Goal: Navigation & Orientation: Find specific page/section

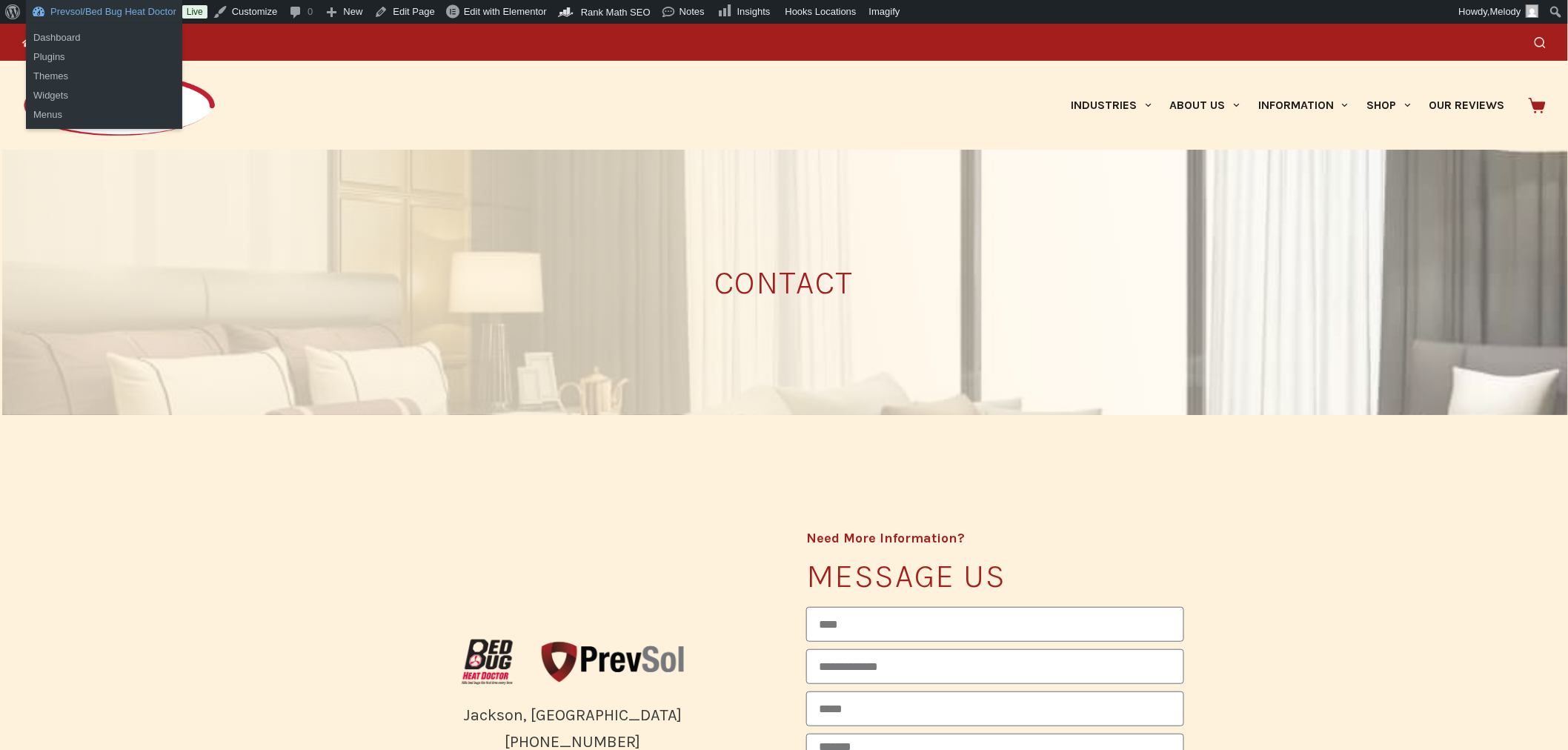
click at [114, 14] on link "Prevsol/Bed Bug Heat Doctor" at bounding box center [104, 11] width 156 height 23
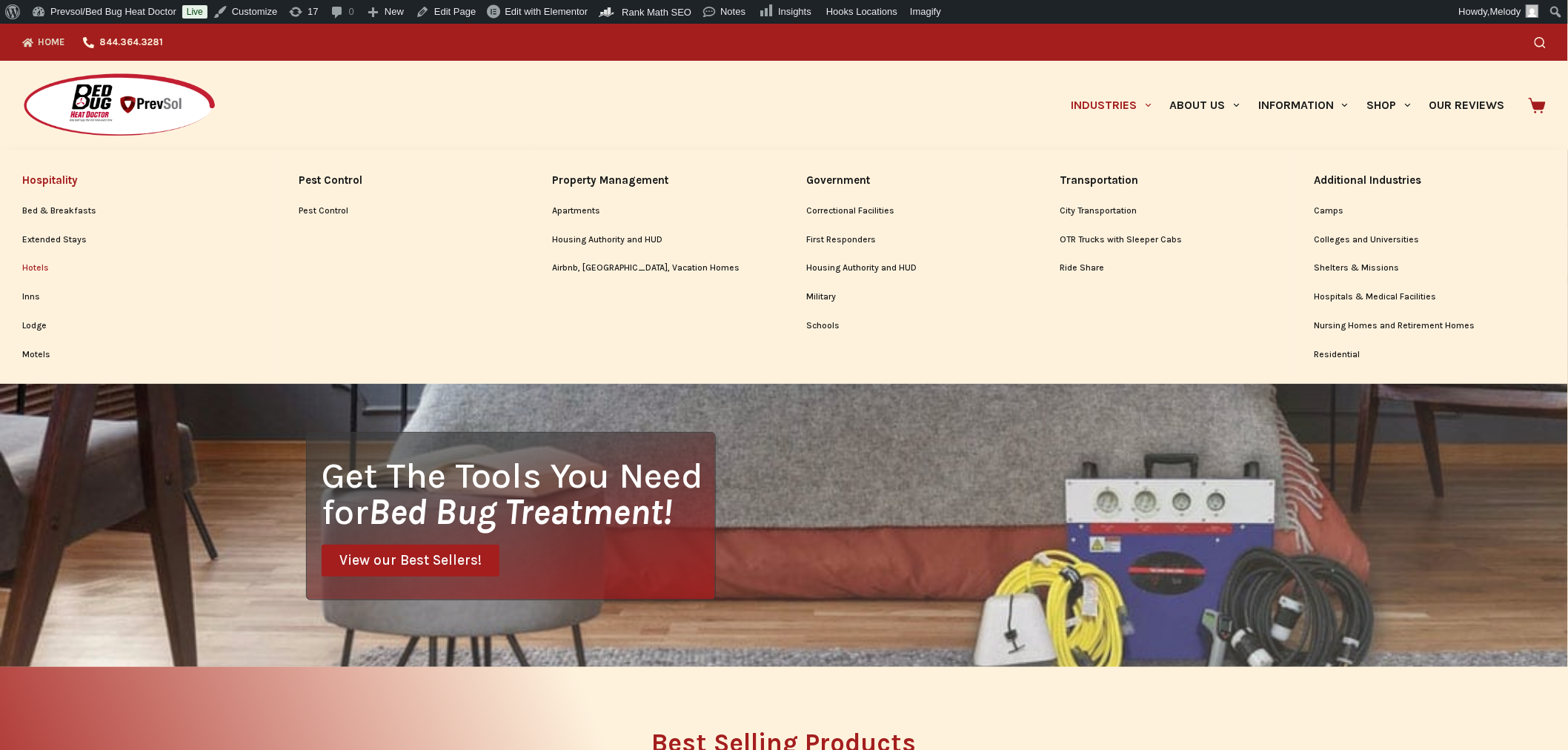
click at [31, 267] on link "Hotels" at bounding box center [138, 267] width 231 height 28
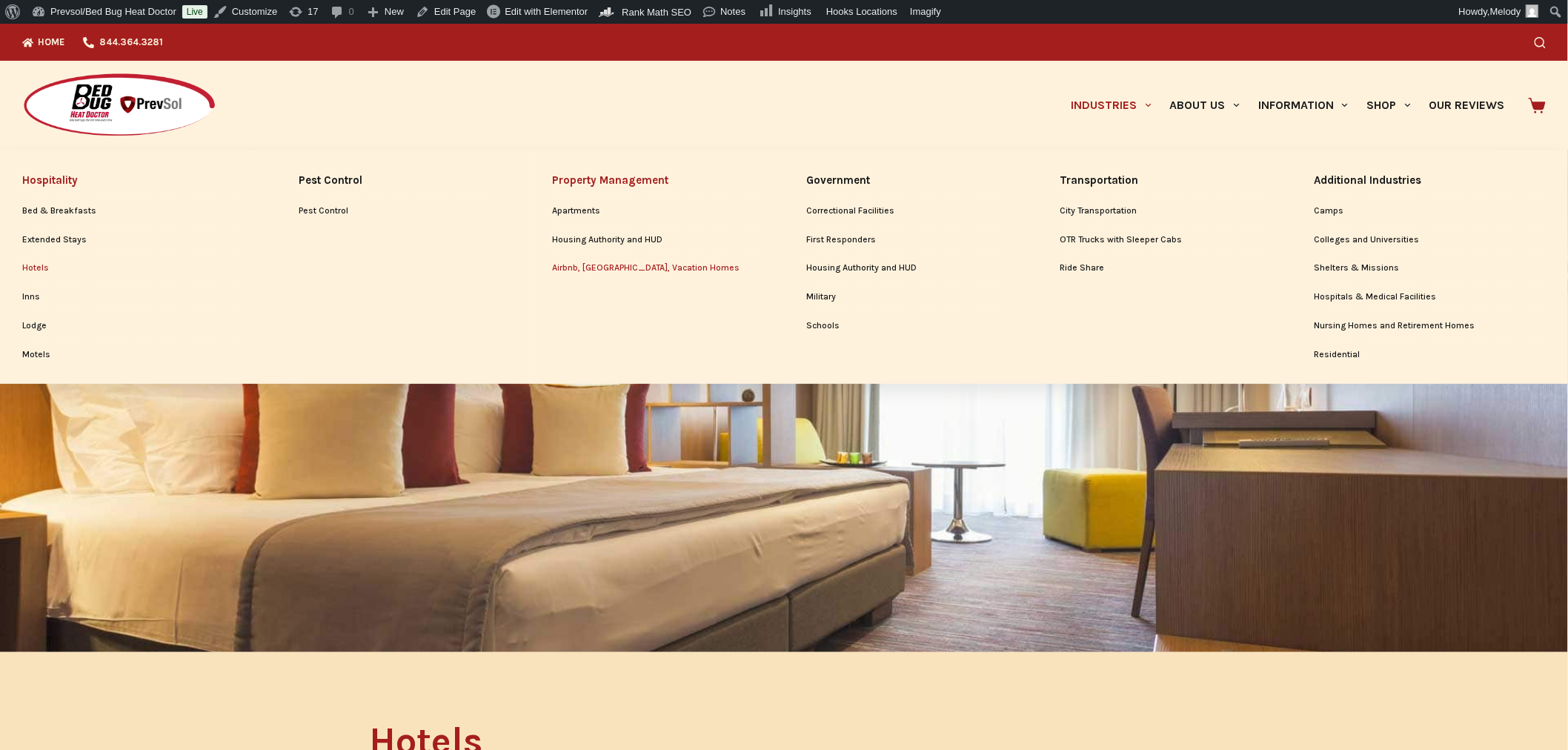
click at [608, 267] on link "Airbnb, [GEOGRAPHIC_DATA], Vacation Homes" at bounding box center [656, 267] width 209 height 28
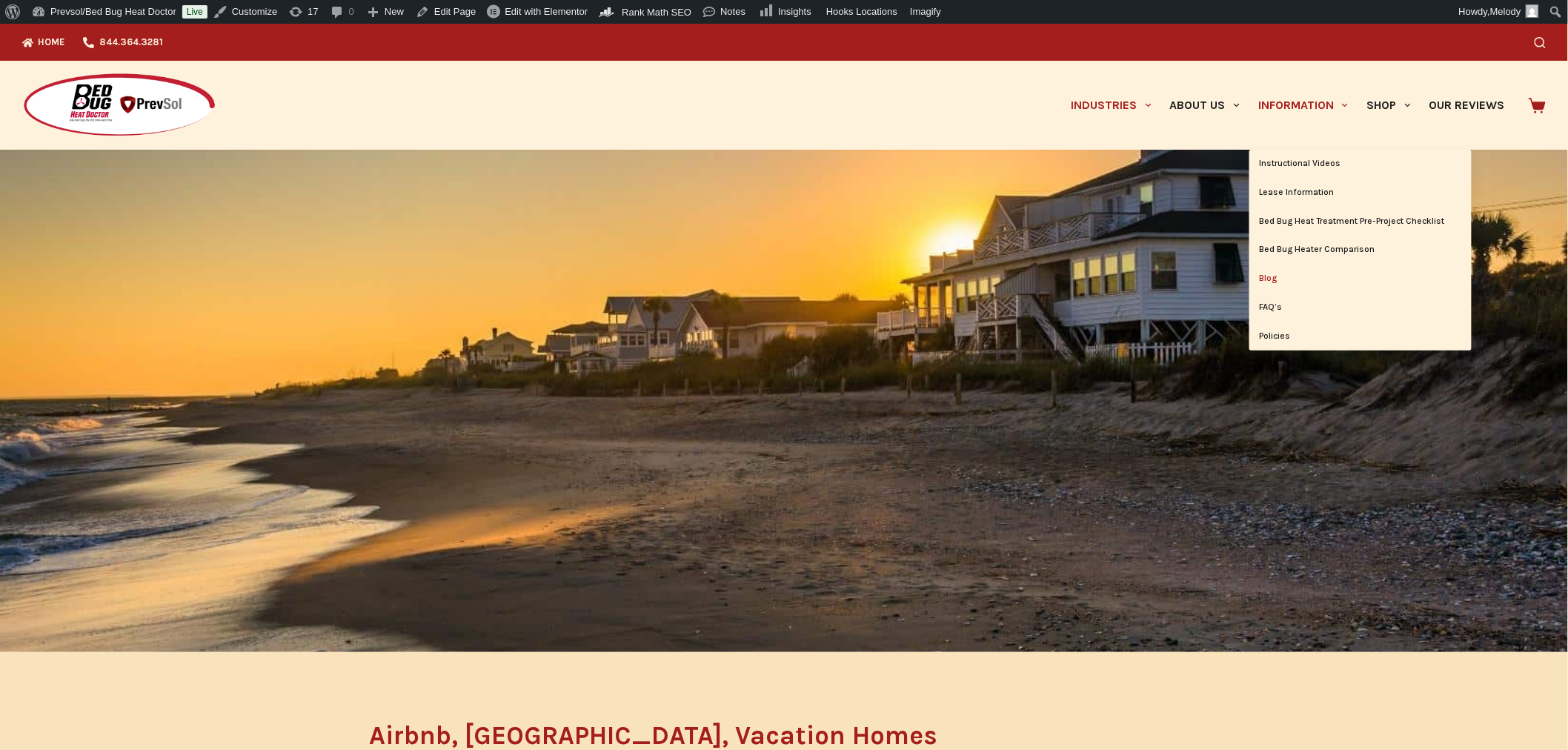
click at [1271, 279] on link "Blog" at bounding box center [1361, 278] width 222 height 28
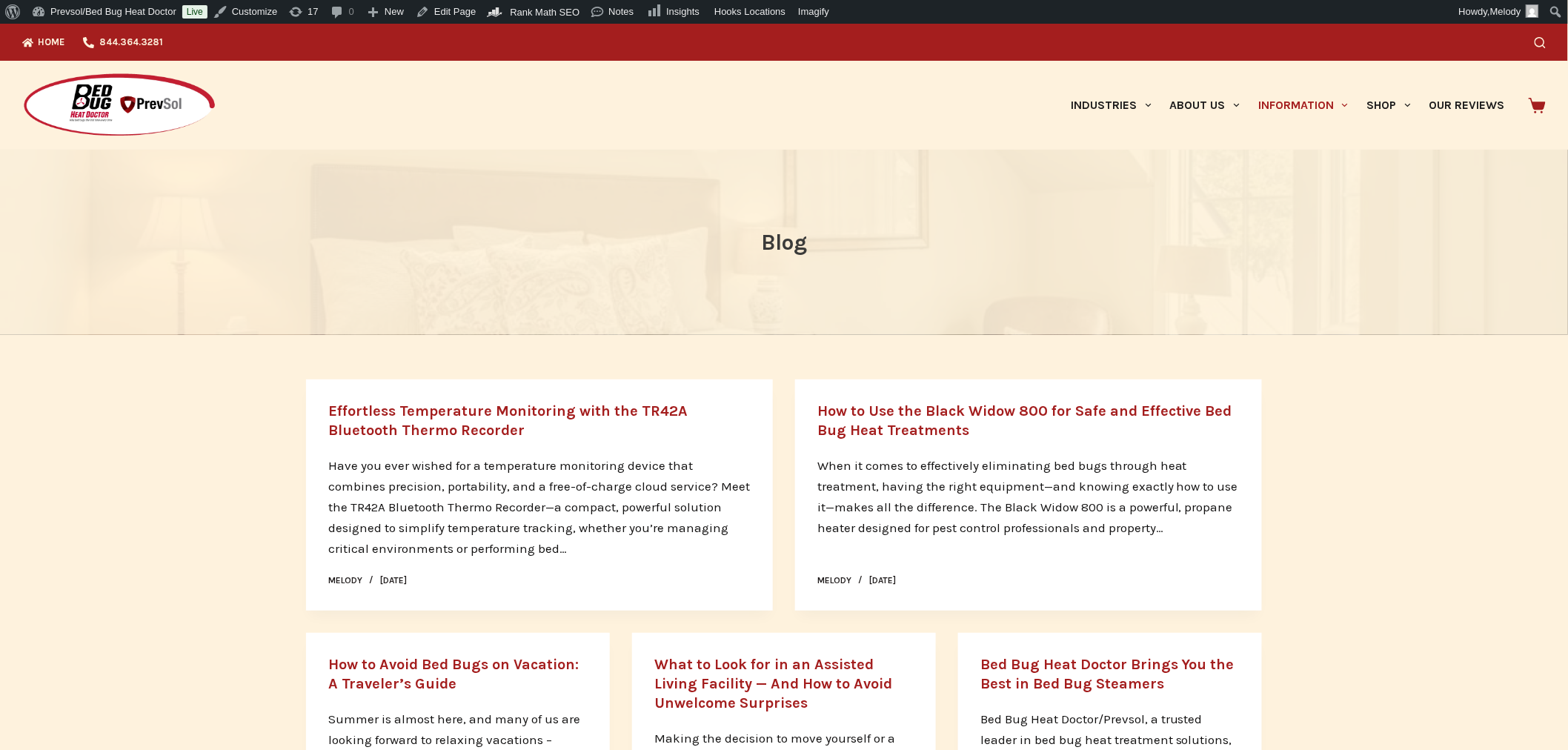
click at [1546, 48] on div "Search" at bounding box center [1200, 42] width 692 height 37
click at [1546, 40] on icon "Search" at bounding box center [1541, 43] width 11 height 11
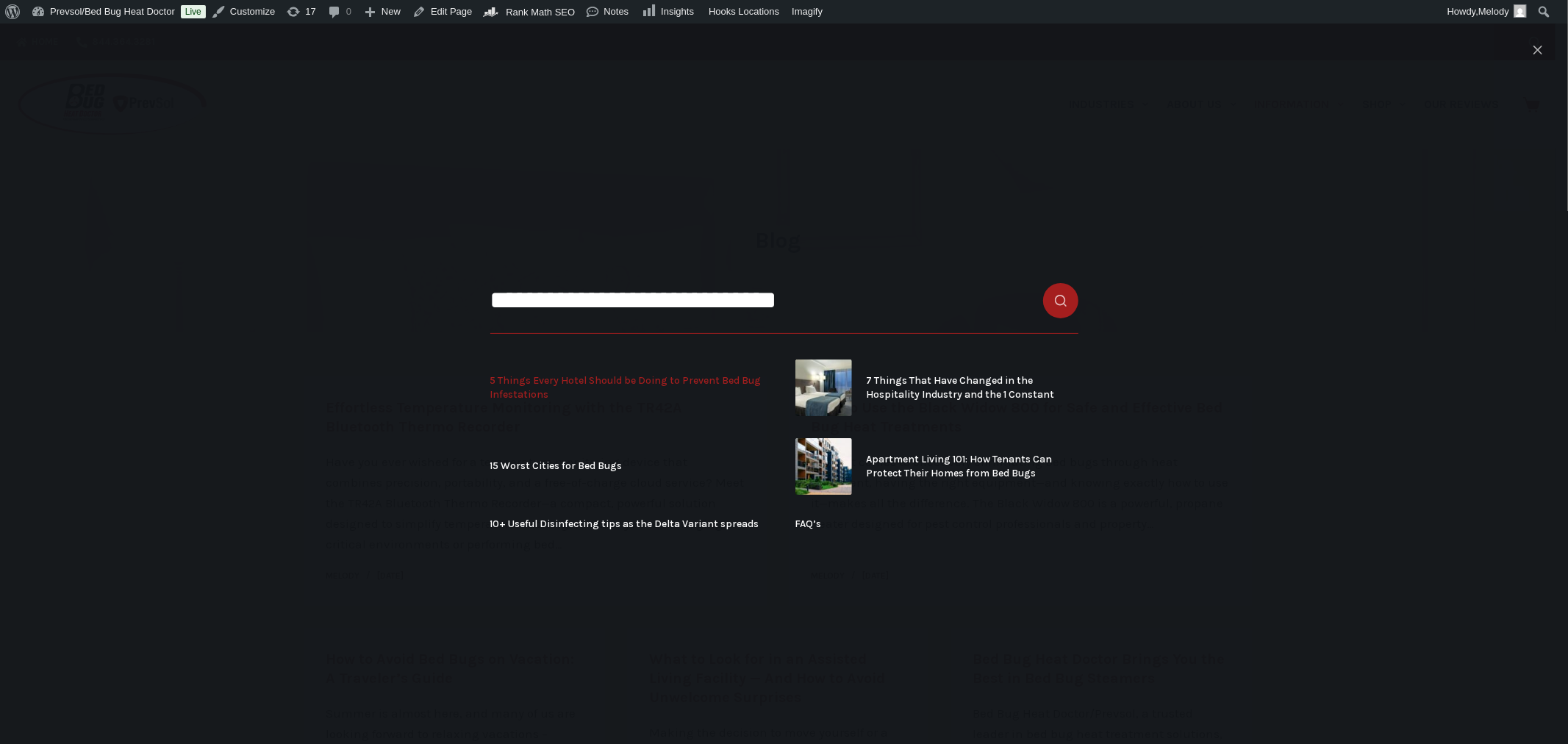
type input "**********"
click at [692, 379] on span "5 Things Every Hotel Should be Doing to Prevent Bed Bug Infestations" at bounding box center [632, 388] width 283 height 29
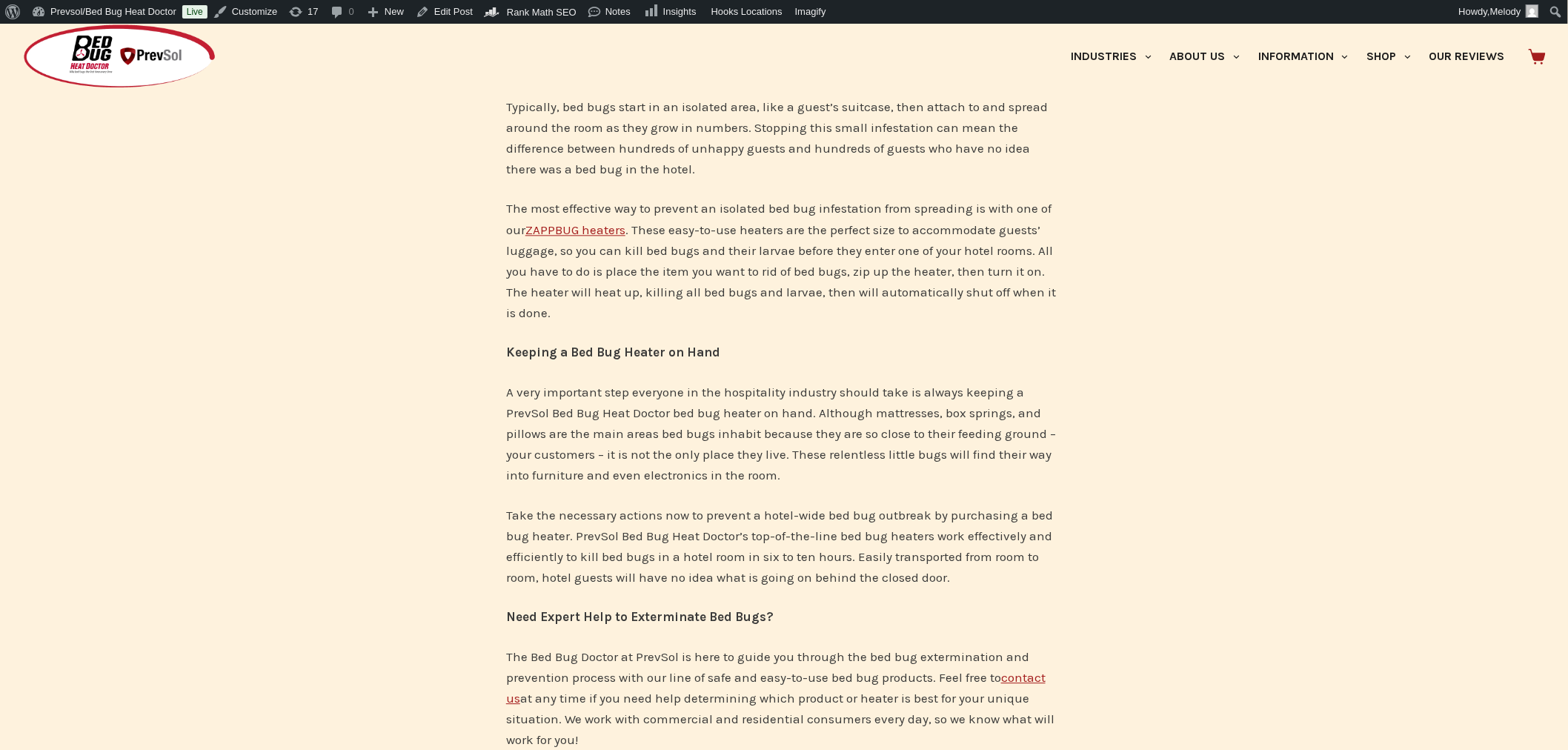
scroll to position [1954, 0]
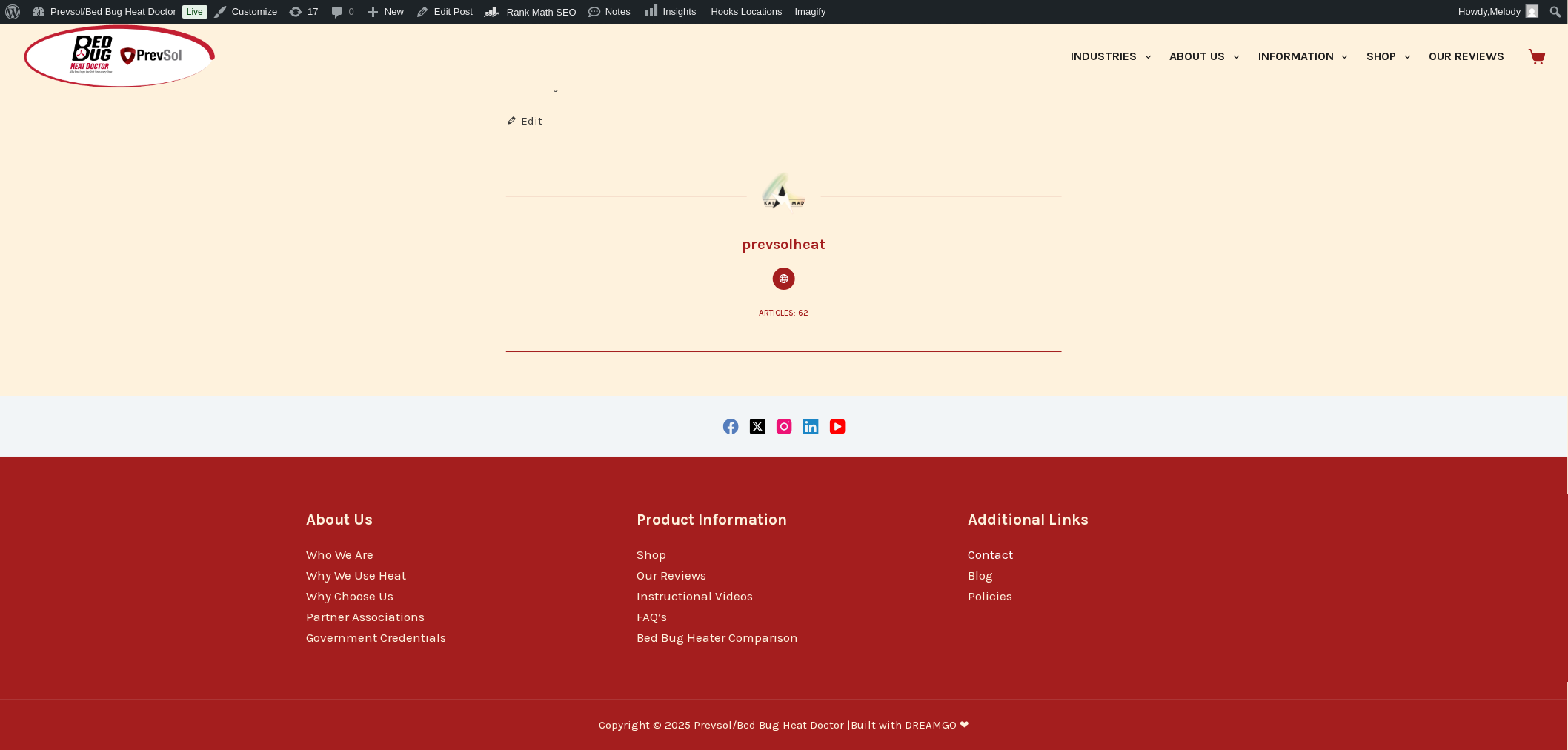
click at [998, 551] on link "Contact" at bounding box center [990, 554] width 45 height 15
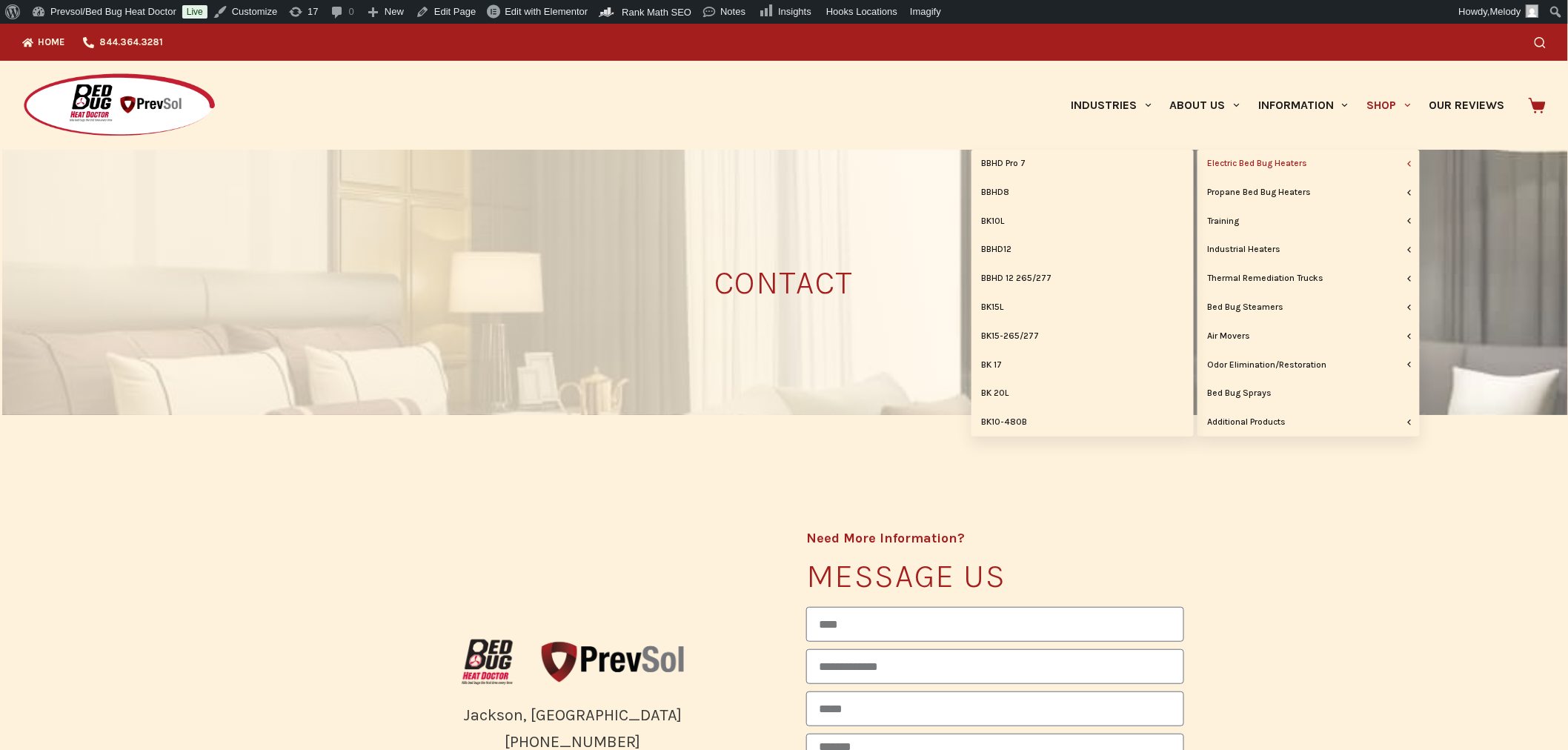
click at [1299, 164] on link "Electric Bed Bug Heaters" at bounding box center [1309, 164] width 222 height 28
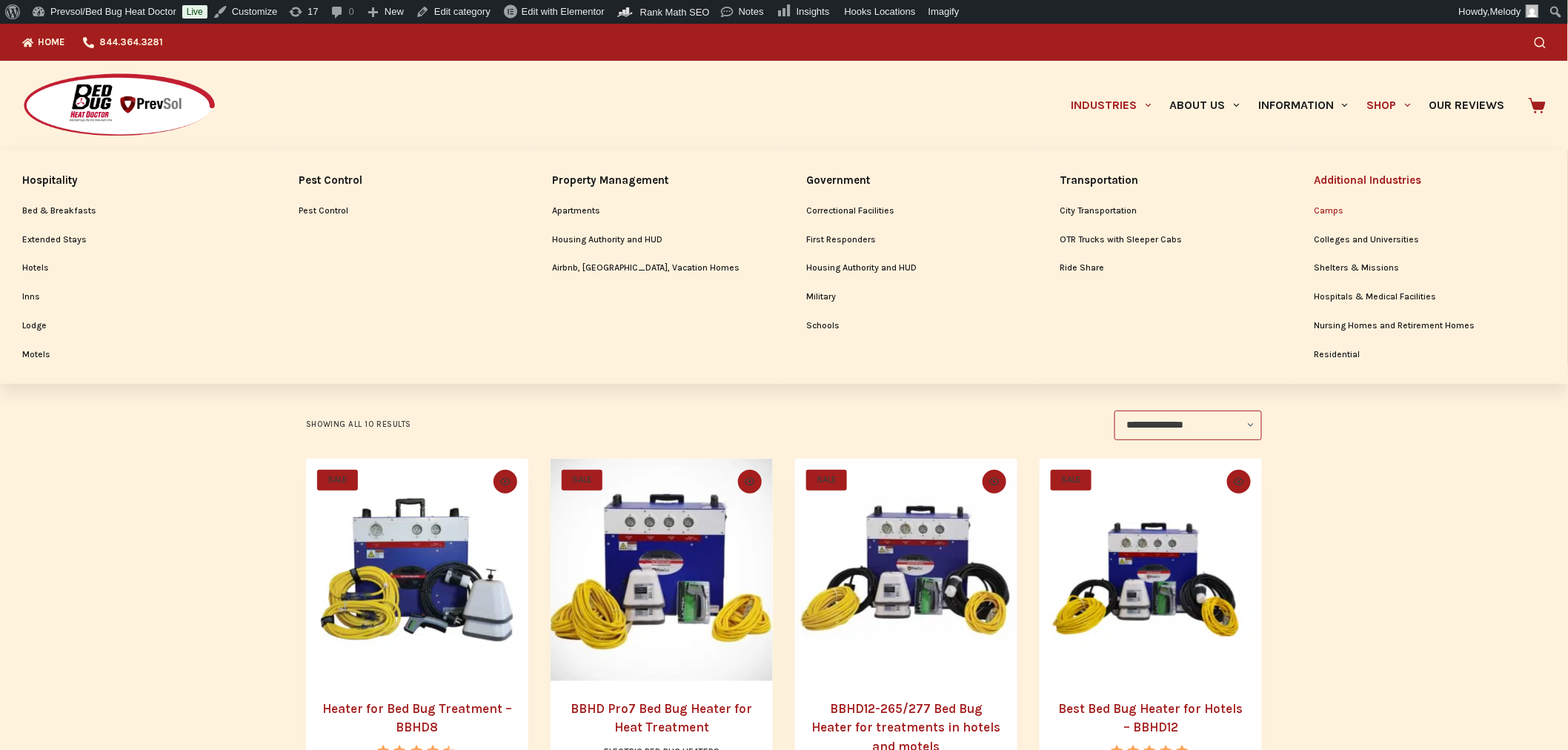
click at [1324, 208] on link "Camps" at bounding box center [1430, 211] width 232 height 28
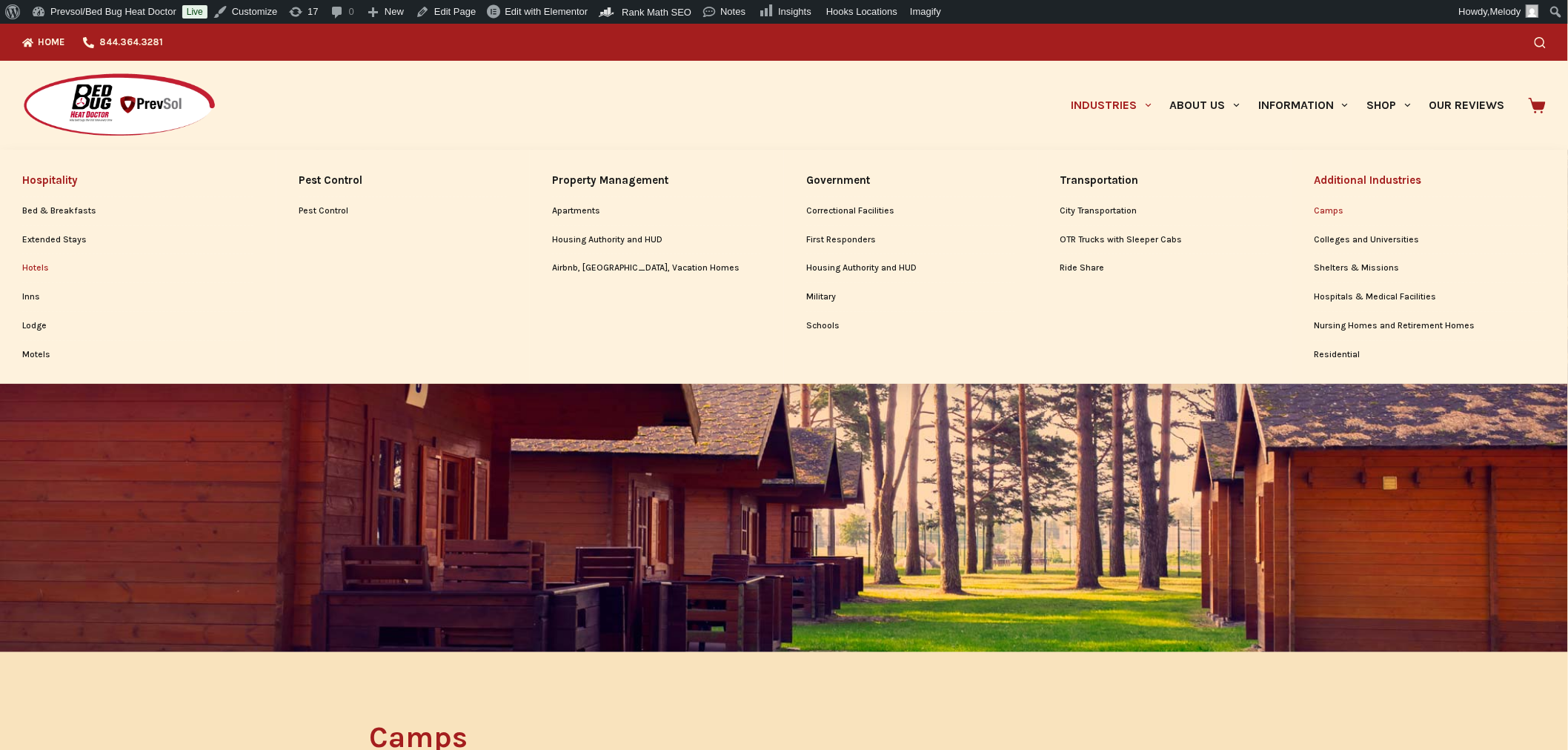
click at [33, 267] on link "Hotels" at bounding box center [138, 267] width 231 height 28
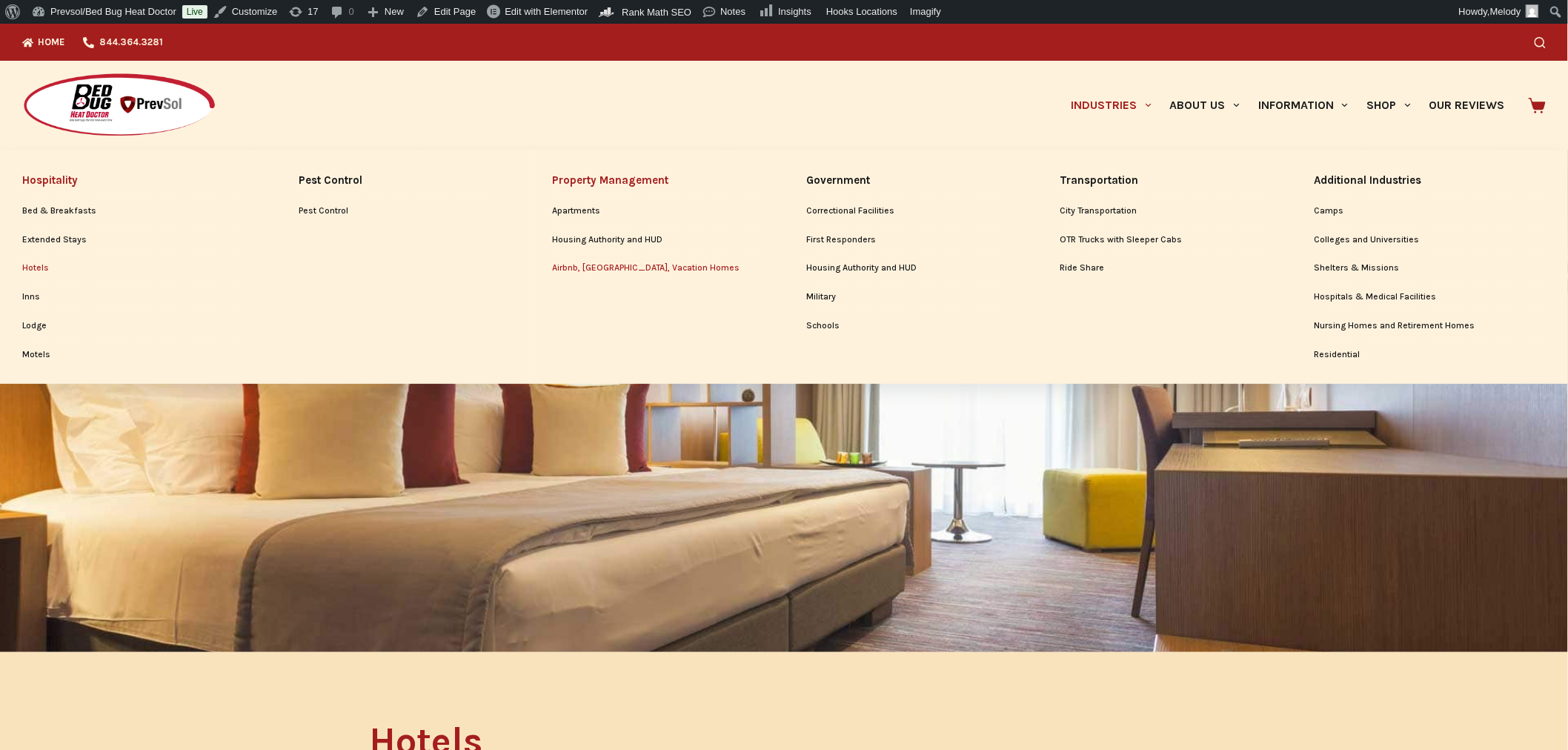
click at [660, 267] on link "Airbnb, [GEOGRAPHIC_DATA], Vacation Homes" at bounding box center [656, 267] width 209 height 28
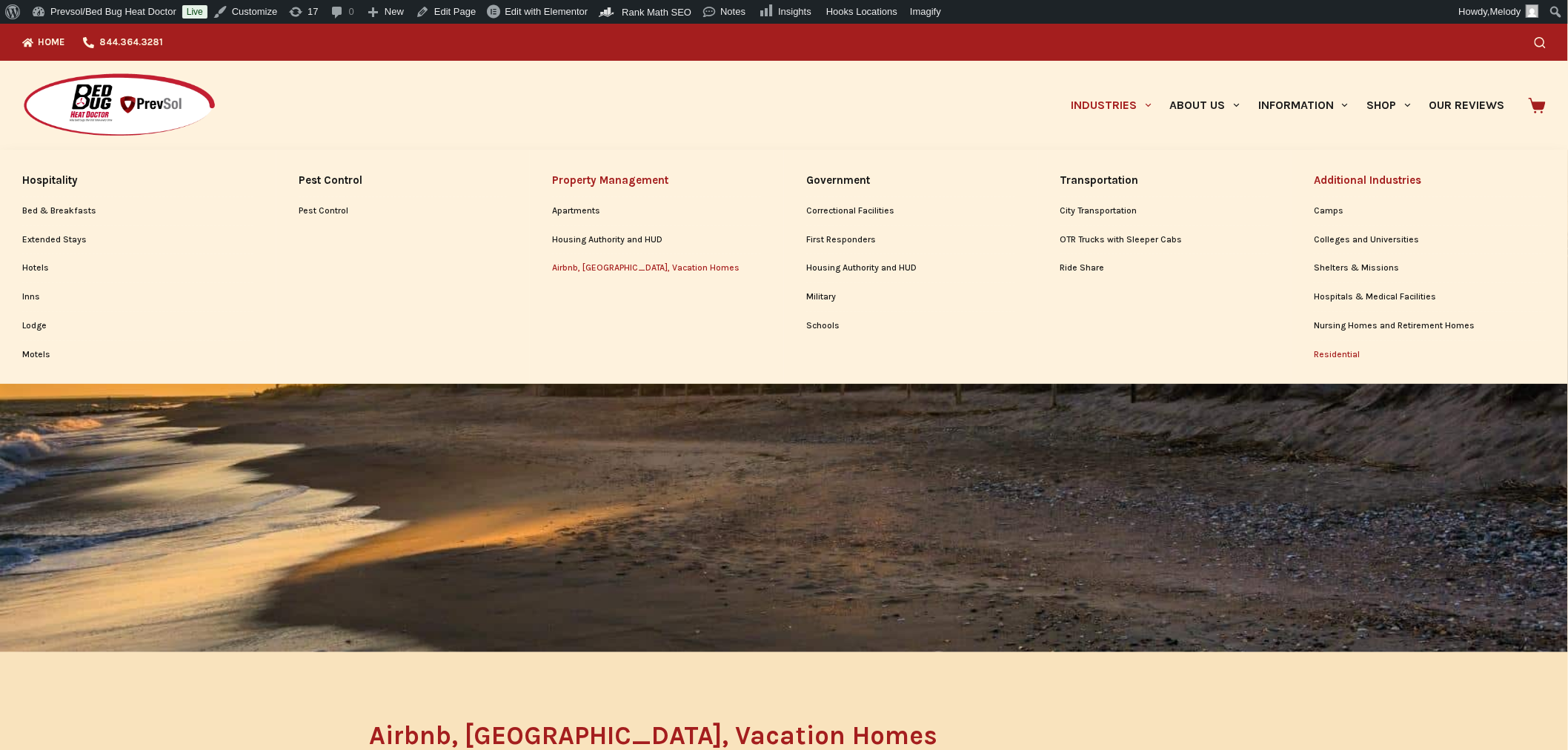
click at [1331, 354] on link "Residential" at bounding box center [1430, 354] width 232 height 28
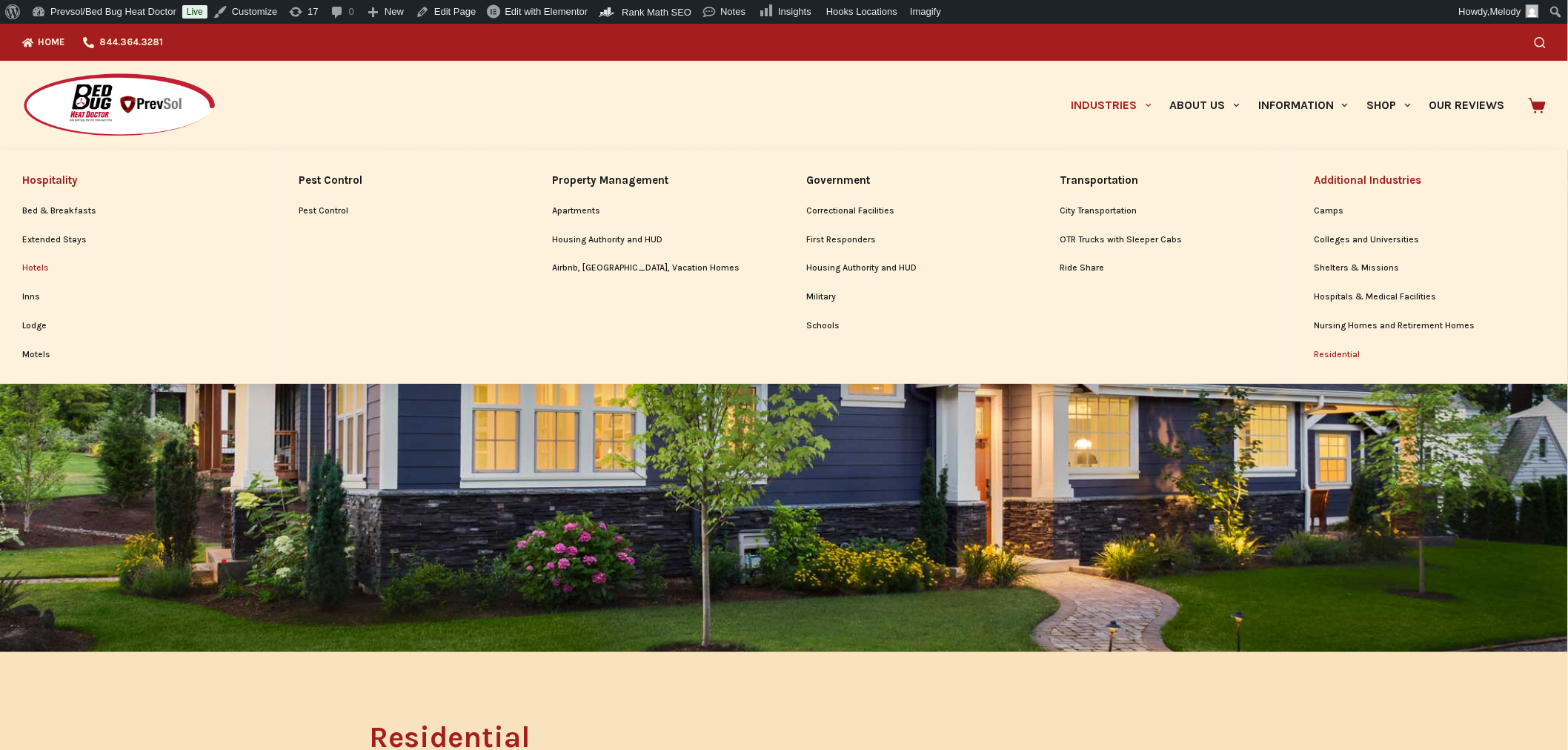
click at [31, 271] on link "Hotels" at bounding box center [138, 267] width 231 height 28
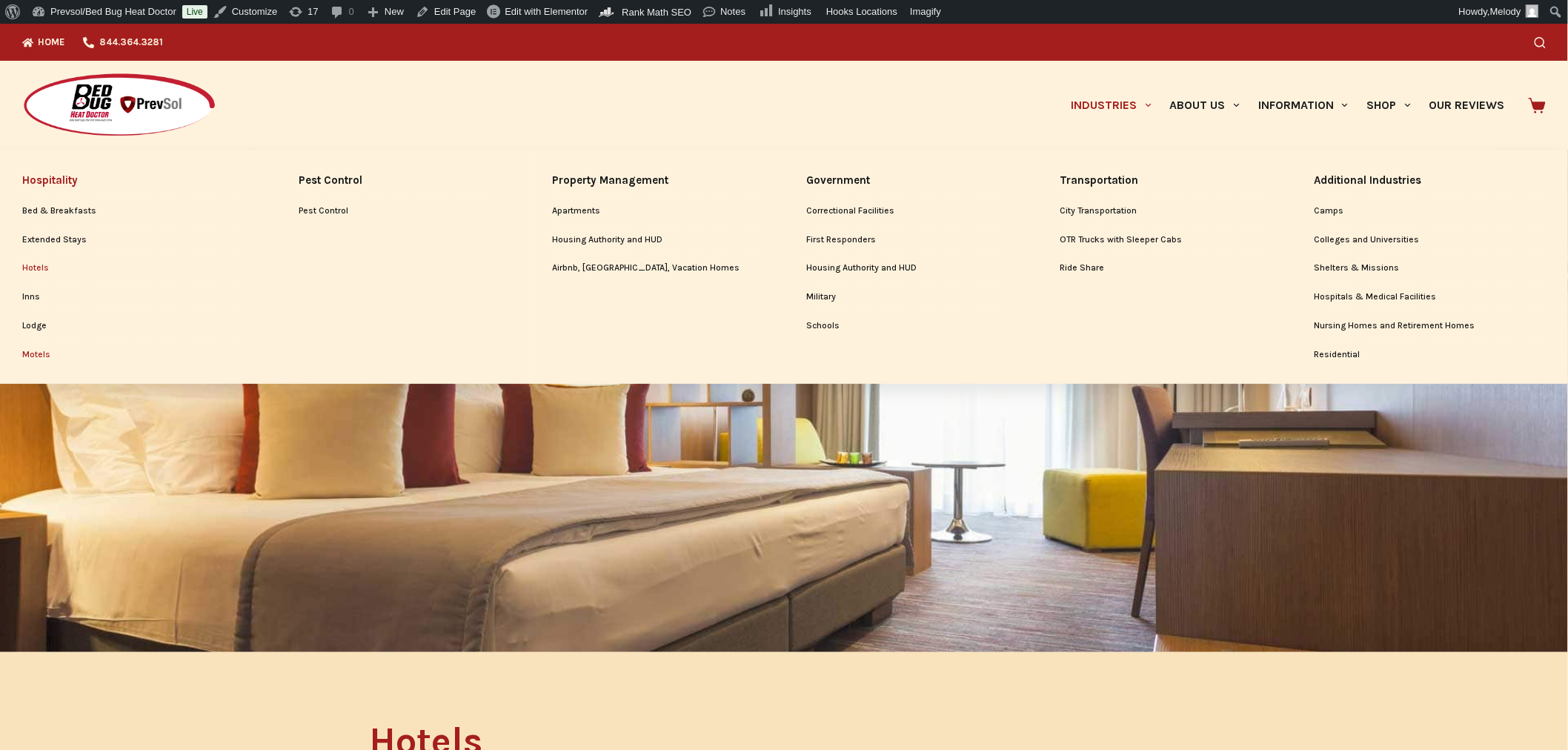
click at [35, 357] on link "Motels" at bounding box center [138, 354] width 231 height 28
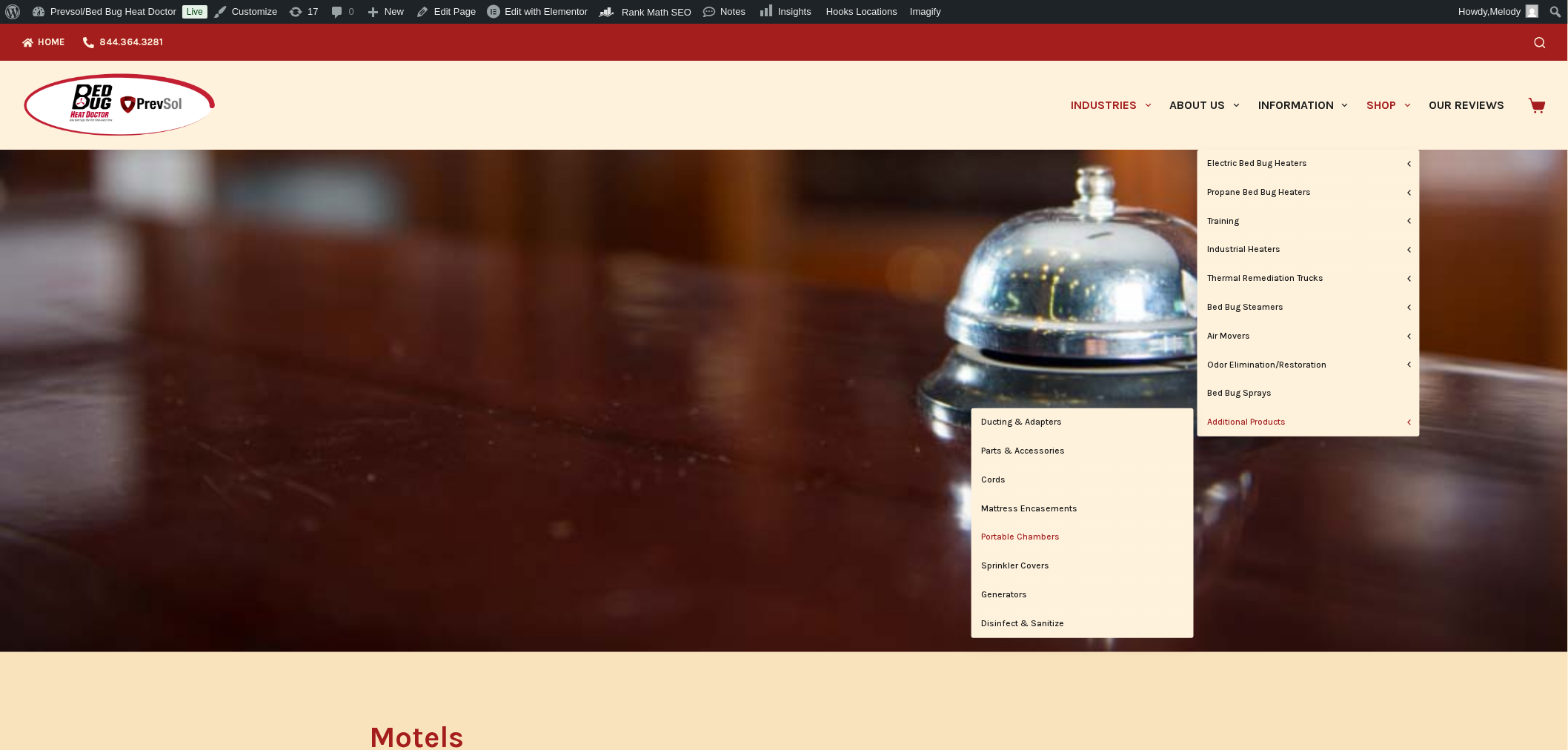
click at [1034, 537] on link "Portable Chambers" at bounding box center [1083, 537] width 222 height 28
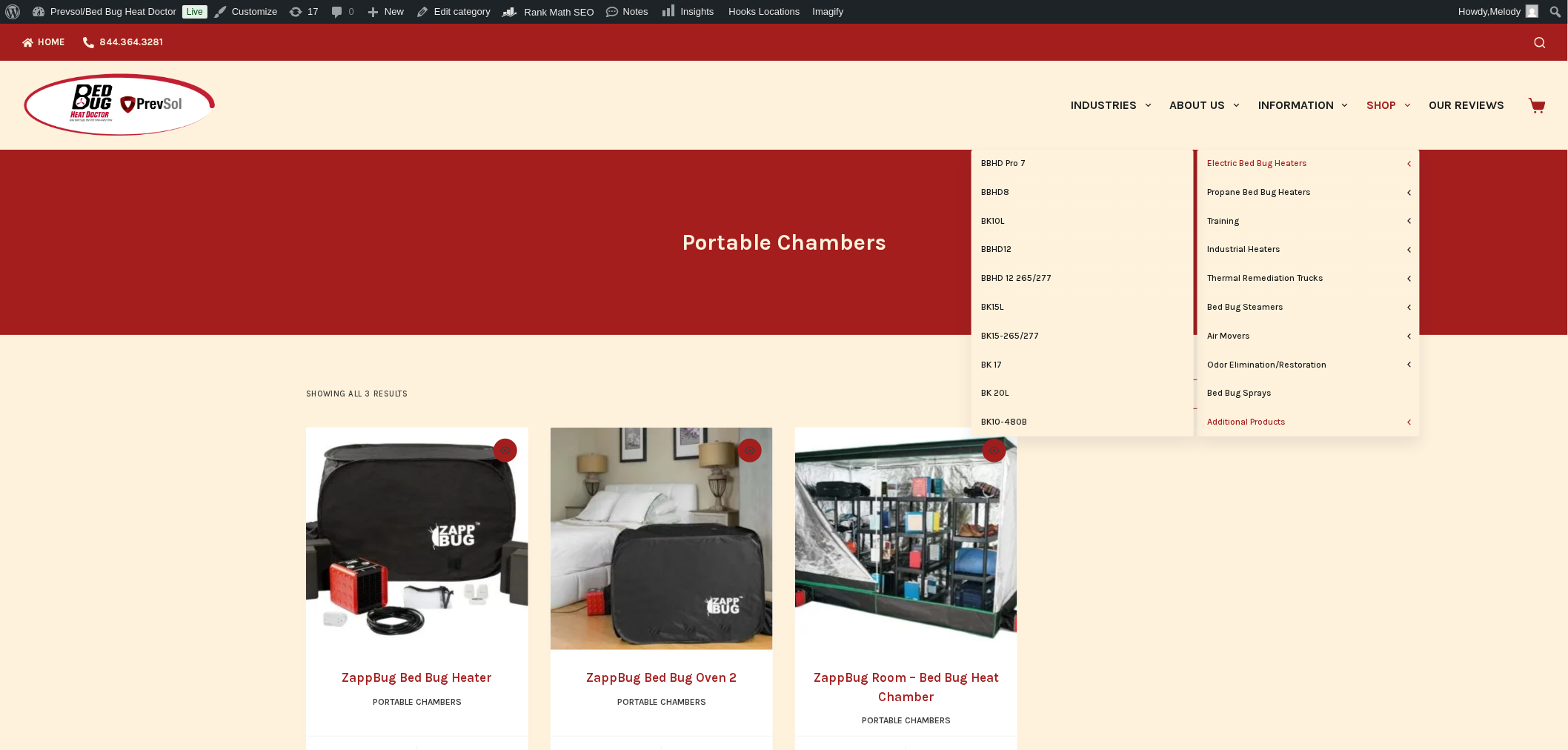
click at [1280, 157] on link "Electric Bed Bug Heaters" at bounding box center [1309, 164] width 222 height 28
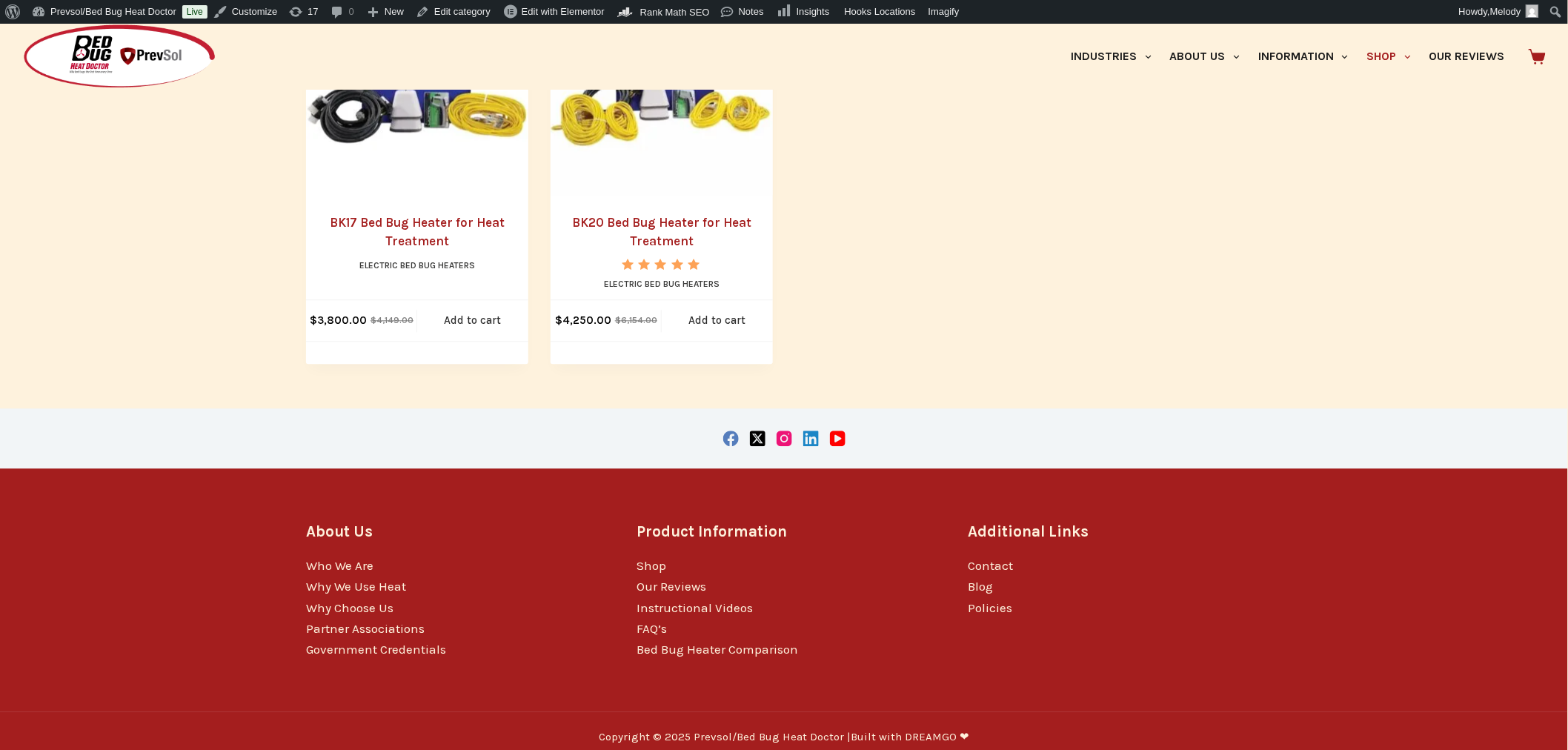
scroll to position [1325, 0]
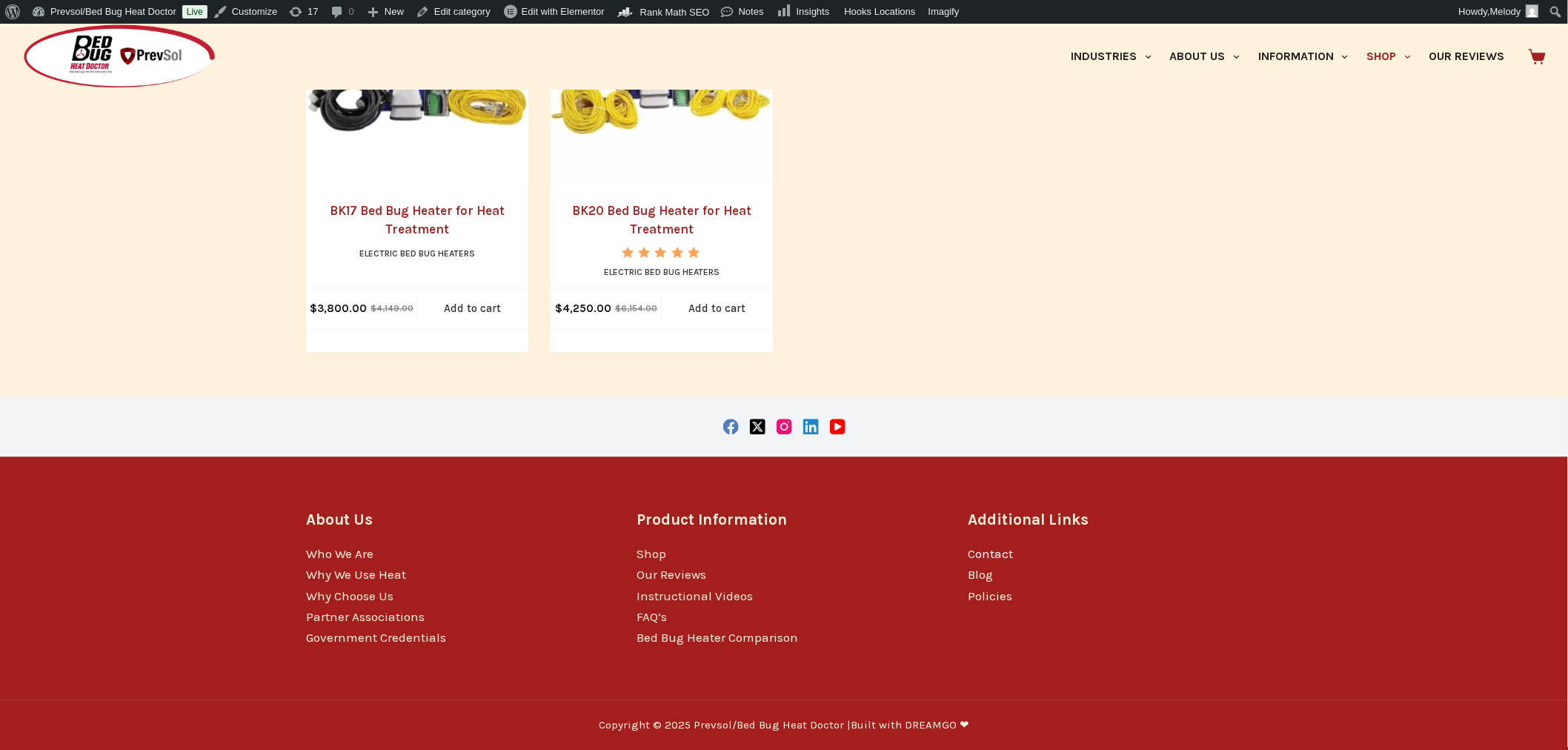
click at [991, 557] on link "Contact" at bounding box center [990, 553] width 45 height 15
